Goal: Transaction & Acquisition: Book appointment/travel/reservation

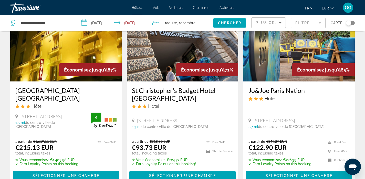
scroll to position [49, 0]
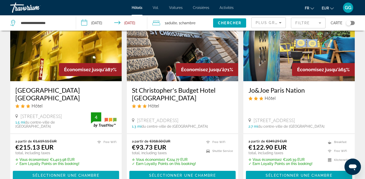
click at [72, 170] on span "Contenu principal" at bounding box center [66, 176] width 106 height 12
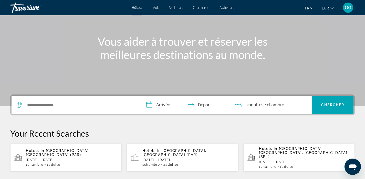
scroll to position [46, 0]
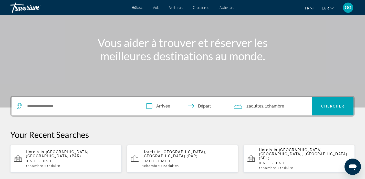
click at [91, 150] on p "Hotels in [GEOGRAPHIC_DATA], [GEOGRAPHIC_DATA] (PAR)" at bounding box center [72, 154] width 92 height 8
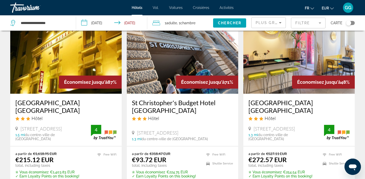
scroll to position [36, 0]
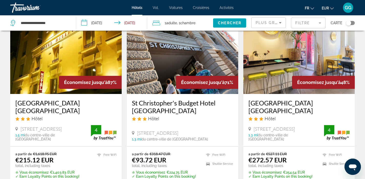
click at [277, 24] on icon "Sort by" at bounding box center [280, 23] width 6 height 6
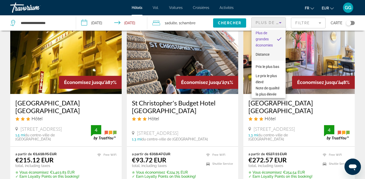
click at [268, 55] on font "Distance" at bounding box center [262, 54] width 14 height 4
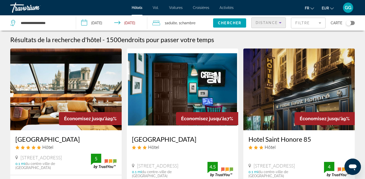
click at [281, 25] on icon "Sort by" at bounding box center [280, 23] width 6 height 6
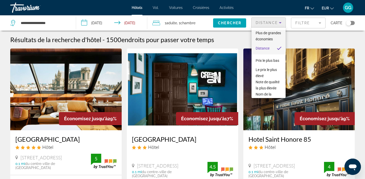
click at [266, 33] on font "Plus de grandes économies" at bounding box center [267, 36] width 25 height 10
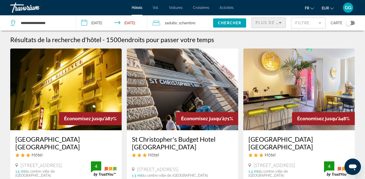
click at [307, 24] on mat-form-field "Filtre" at bounding box center [308, 23] width 35 height 11
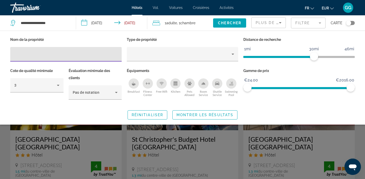
click at [106, 56] on input "Hotel Filters" at bounding box center [65, 54] width 103 height 6
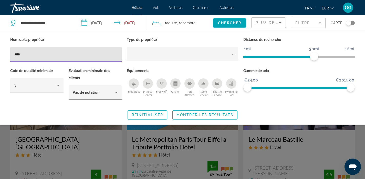
type input "*****"
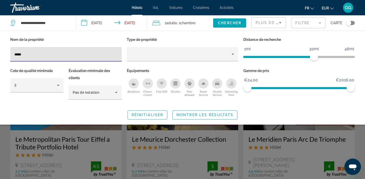
click at [263, 151] on div "Search widget" at bounding box center [182, 128] width 365 height 103
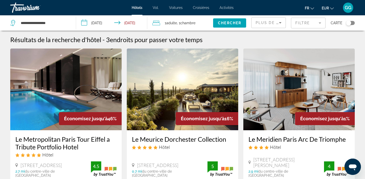
click at [310, 25] on mat-form-field "Filtre" at bounding box center [308, 23] width 35 height 11
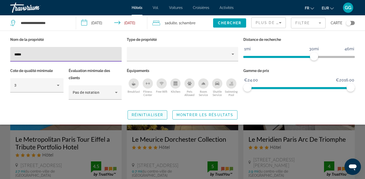
click at [145, 116] on span "Réinitialiser" at bounding box center [147, 115] width 31 height 4
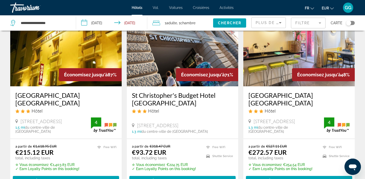
scroll to position [44, 0]
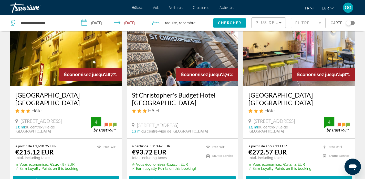
click at [69, 62] on img "Contenu principal" at bounding box center [65, 45] width 111 height 82
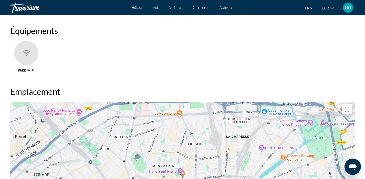
scroll to position [412, 0]
